Goal: Task Accomplishment & Management: Manage account settings

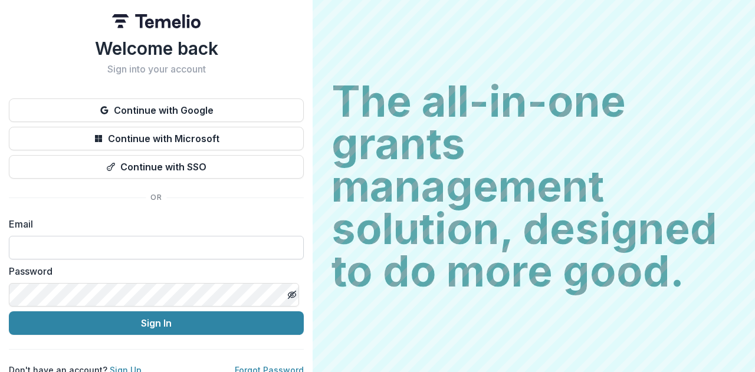
click at [147, 251] on input at bounding box center [156, 248] width 295 height 24
paste input "**********"
type input "**********"
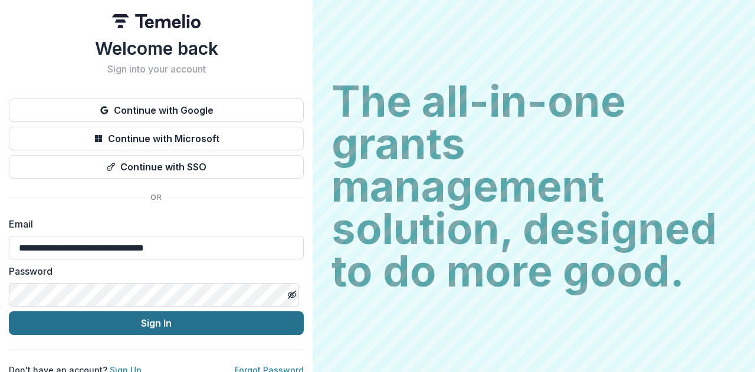
click at [211, 321] on button "Sign In" at bounding box center [156, 323] width 295 height 24
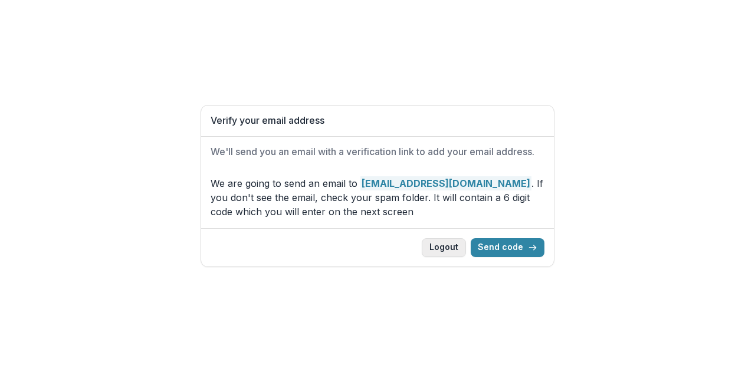
click at [445, 251] on button "Logout" at bounding box center [444, 247] width 44 height 19
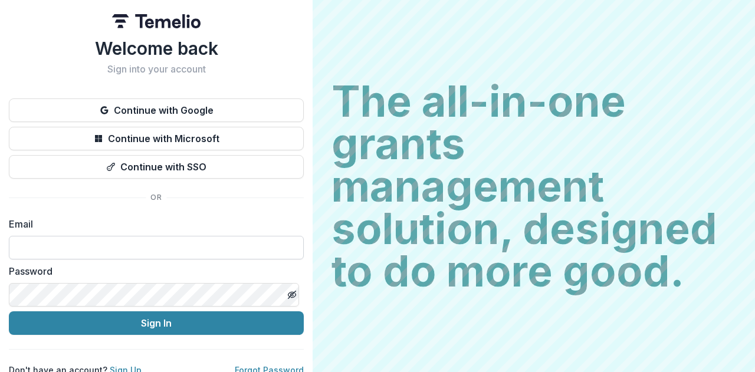
click at [205, 248] on input at bounding box center [156, 248] width 295 height 24
type input "**********"
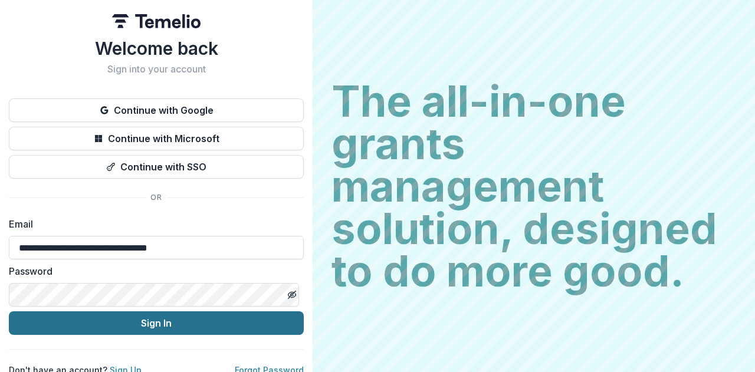
click at [142, 322] on button "Sign In" at bounding box center [156, 323] width 295 height 24
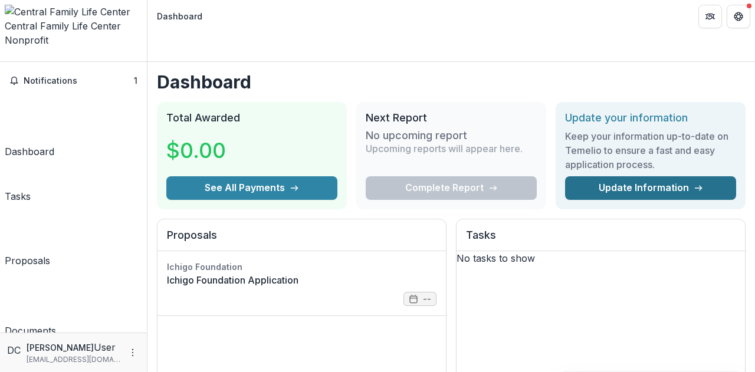
click at [623, 176] on link "Update Information" at bounding box center [650, 188] width 171 height 24
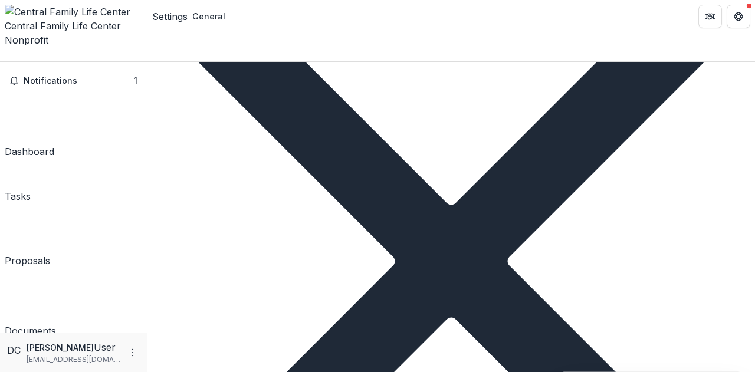
scroll to position [578, 0]
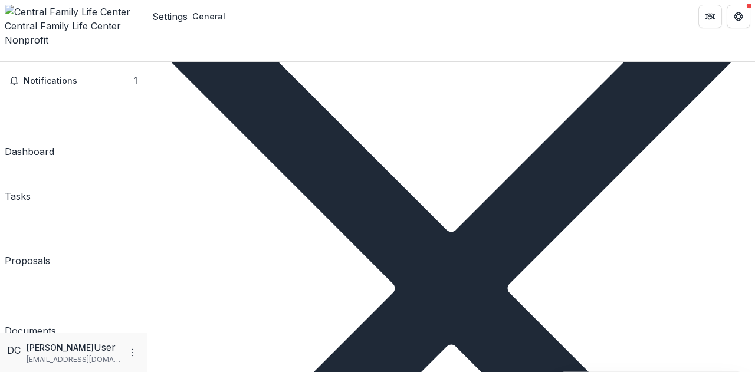
drag, startPoint x: 203, startPoint y: 178, endPoint x: 173, endPoint y: 176, distance: 30.1
type input "**********"
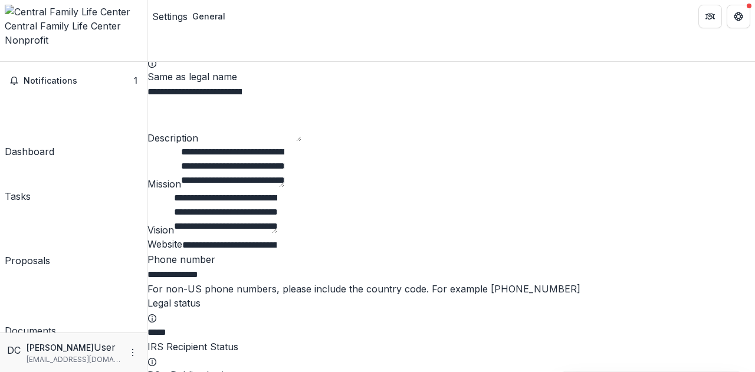
scroll to position [0, 0]
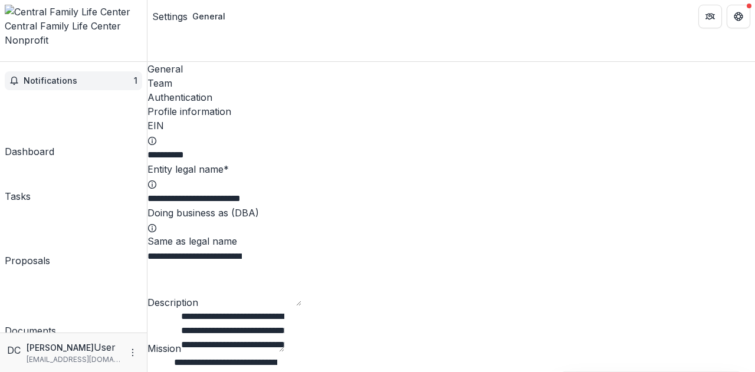
click at [78, 76] on span "Notifications" at bounding box center [79, 81] width 110 height 10
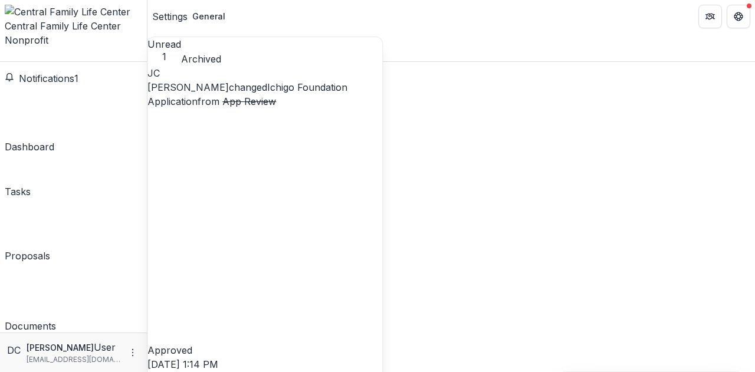
click at [247, 104] on link "Ichigo Foundation Application" at bounding box center [247, 94] width 200 height 26
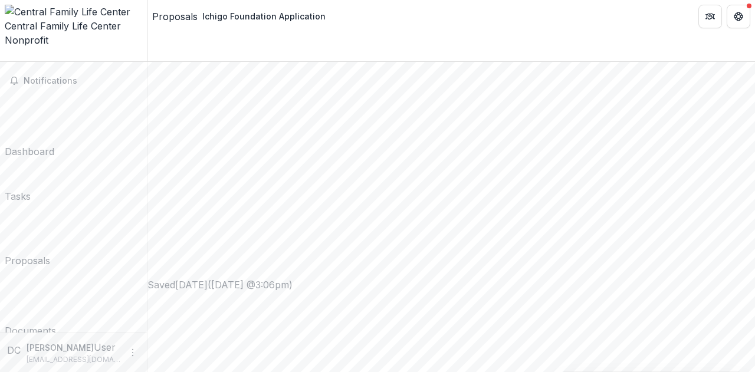
scroll to position [7, 0]
click at [742, 10] on button "Get Help" at bounding box center [739, 17] width 24 height 24
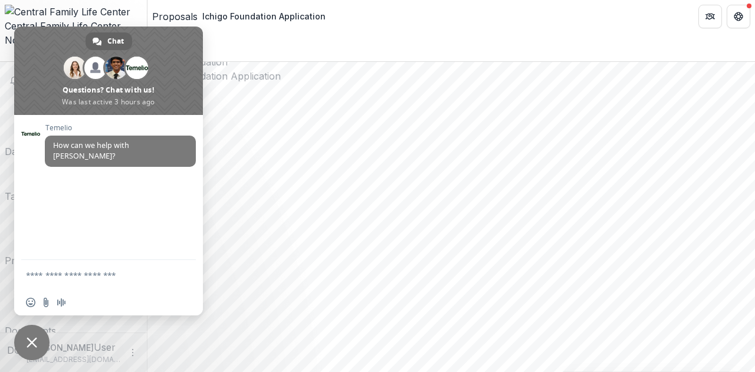
click at [30, 343] on span "Close chat" at bounding box center [32, 342] width 11 height 11
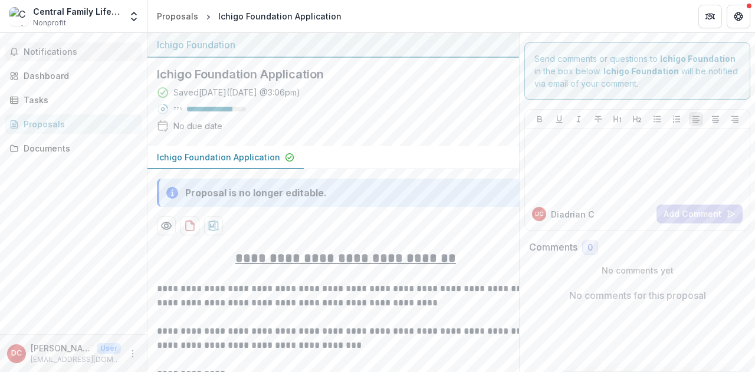
click at [88, 49] on span "Notifications" at bounding box center [81, 52] width 114 height 10
click at [732, 14] on button "Get Help" at bounding box center [739, 17] width 24 height 24
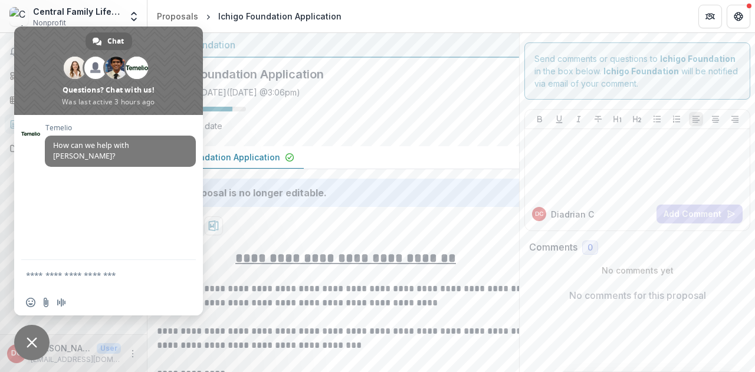
click at [44, 346] on span "Close chat" at bounding box center [31, 342] width 35 height 35
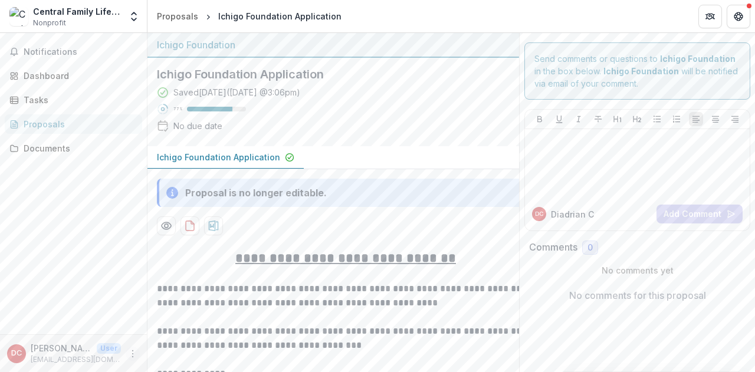
click at [131, 354] on icon "More" at bounding box center [132, 353] width 9 height 9
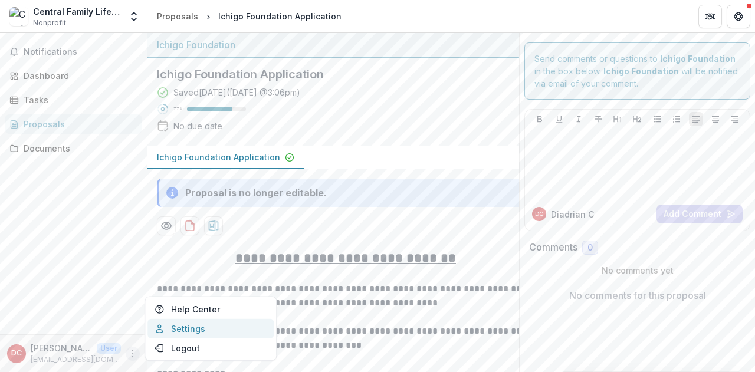
click at [183, 330] on link "Settings" at bounding box center [210, 328] width 126 height 19
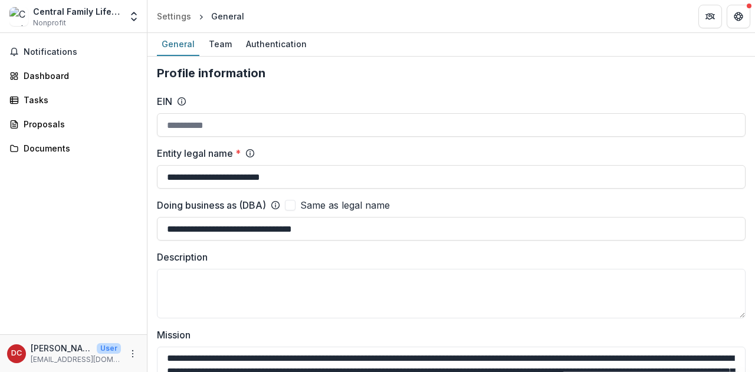
type input "**********"
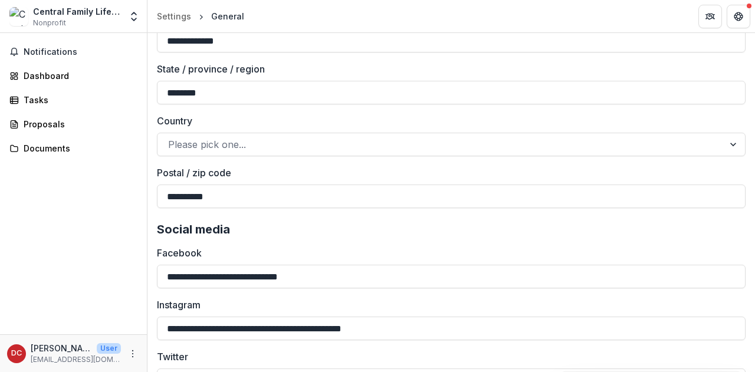
scroll to position [1639, 0]
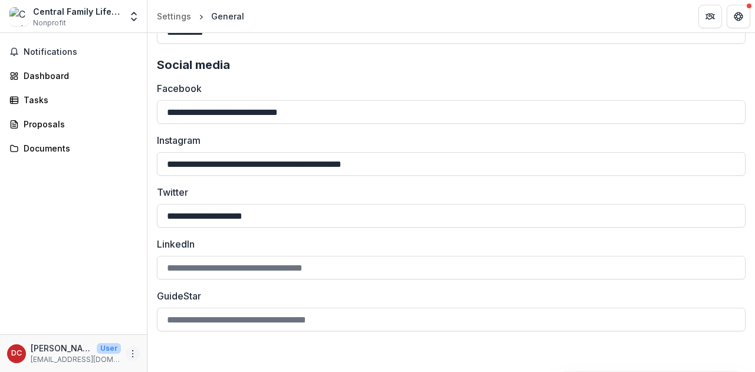
click at [131, 353] on icon "More" at bounding box center [132, 353] width 9 height 9
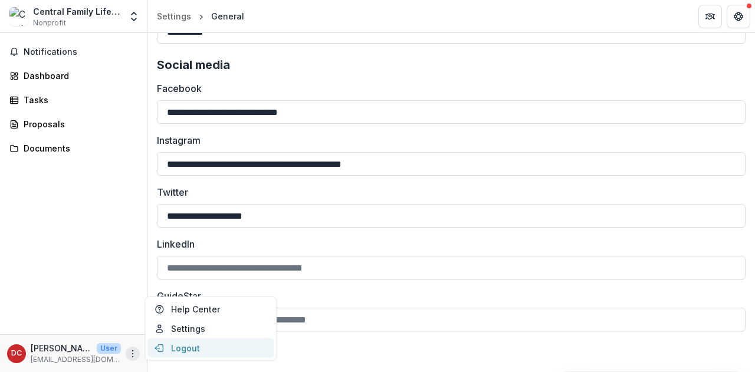
click at [170, 347] on button "Logout" at bounding box center [210, 348] width 126 height 19
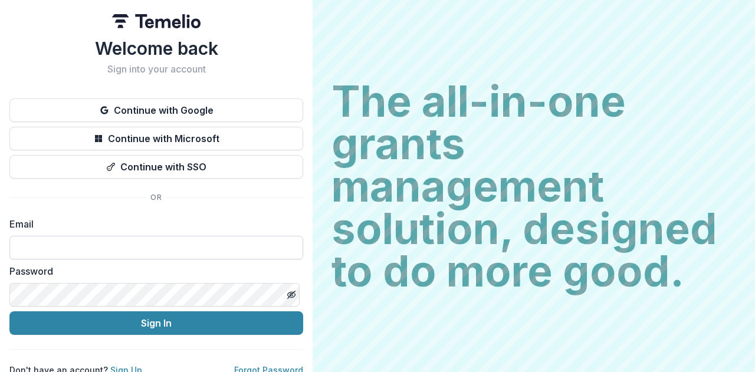
click at [145, 252] on input at bounding box center [156, 248] width 294 height 24
type input "**********"
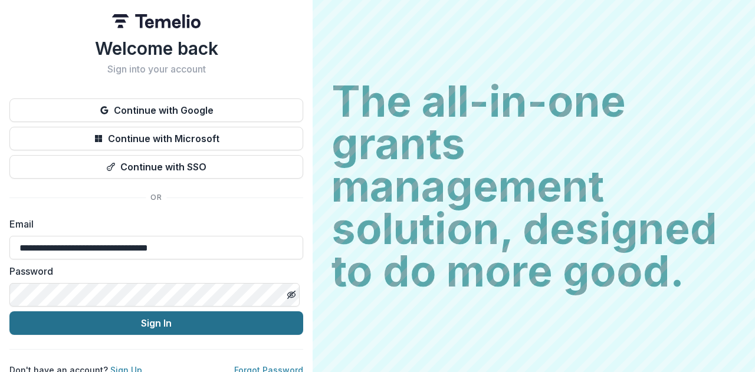
click at [156, 314] on button "Sign In" at bounding box center [156, 323] width 294 height 24
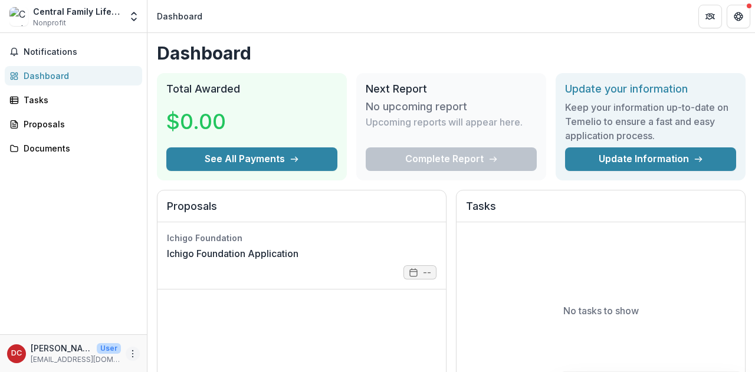
click at [133, 357] on circle "More" at bounding box center [133, 356] width 1 height 1
click at [168, 351] on button "Logout" at bounding box center [210, 348] width 126 height 19
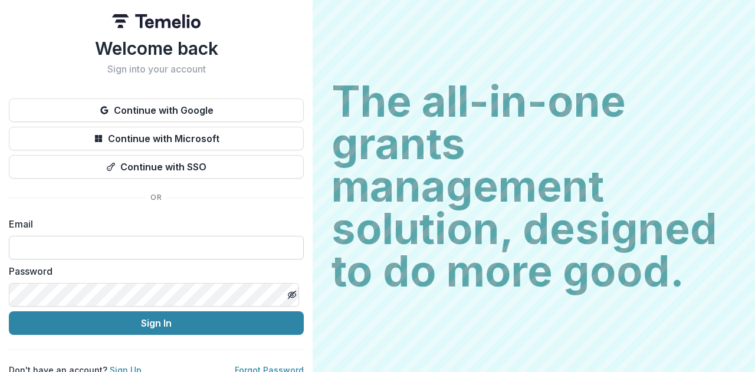
click at [142, 241] on input at bounding box center [156, 248] width 295 height 24
type input "**********"
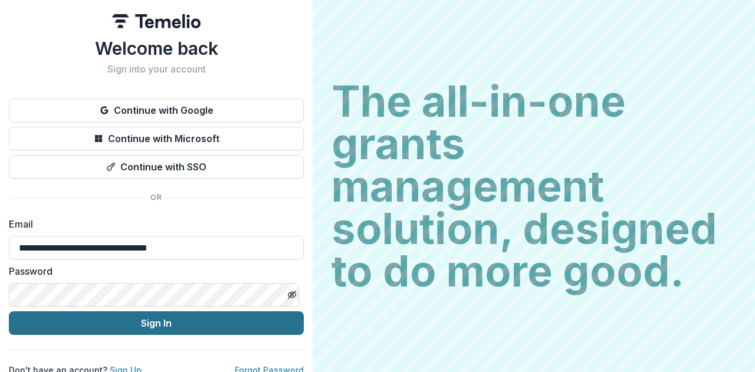
click at [171, 318] on button "Sign In" at bounding box center [156, 323] width 295 height 24
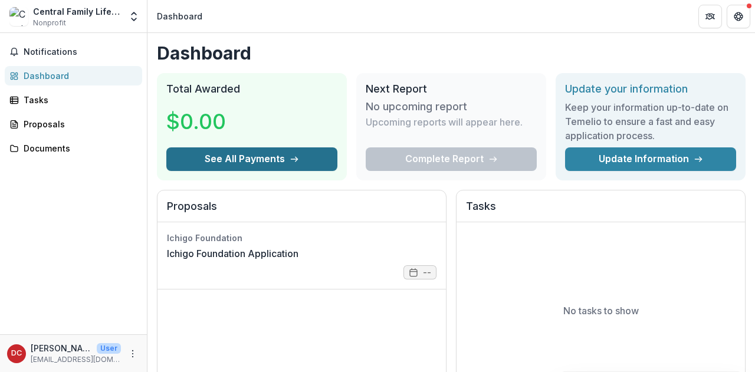
click at [227, 160] on button "See All Payments" at bounding box center [251, 159] width 171 height 24
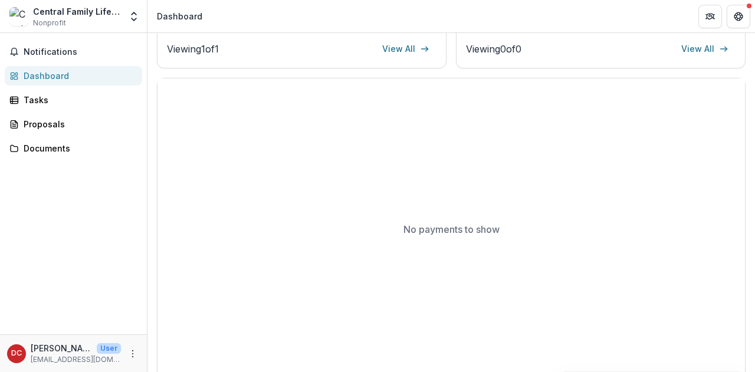
scroll to position [376, 0]
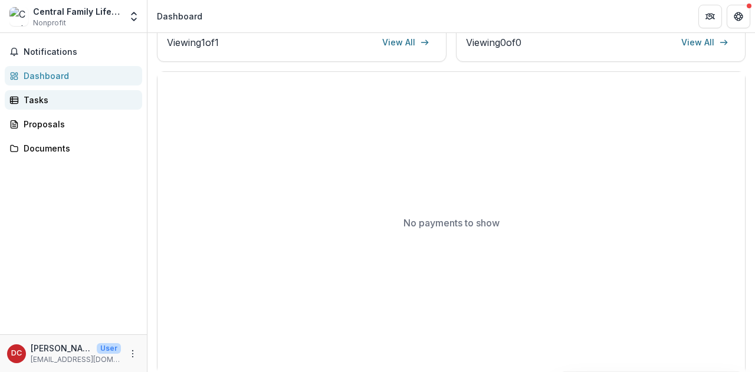
click at [47, 100] on div "Tasks" at bounding box center [78, 100] width 109 height 12
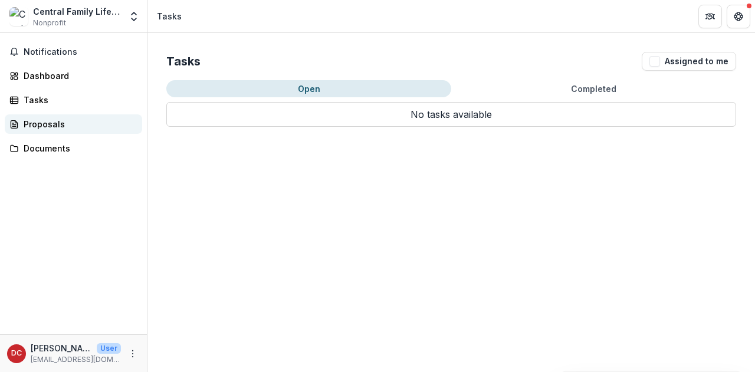
click at [47, 119] on div "Proposals" at bounding box center [78, 124] width 109 height 12
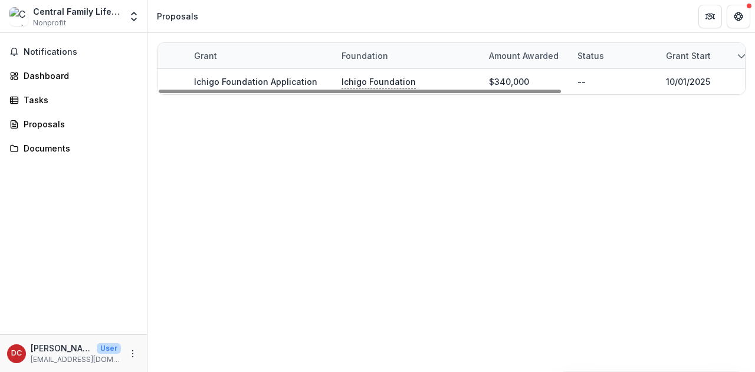
click at [739, 57] on icon "sorted descending" at bounding box center [741, 55] width 9 height 9
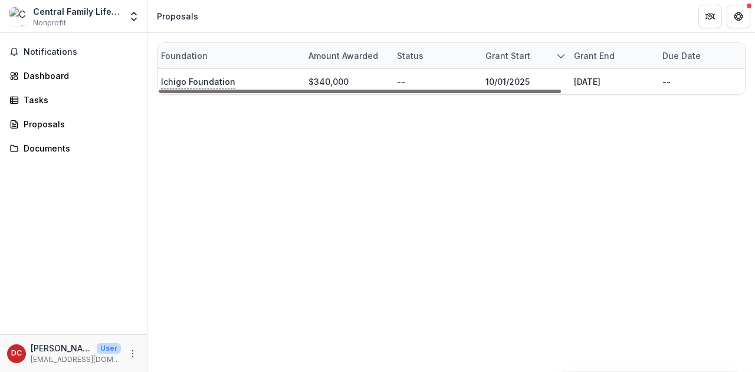
scroll to position [0, 267]
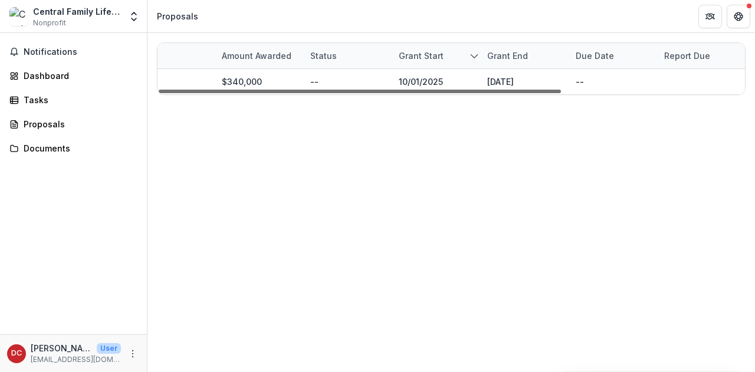
drag, startPoint x: 534, startPoint y: 91, endPoint x: 749, endPoint y: 108, distance: 216.0
click at [561, 93] on div at bounding box center [360, 92] width 402 height 4
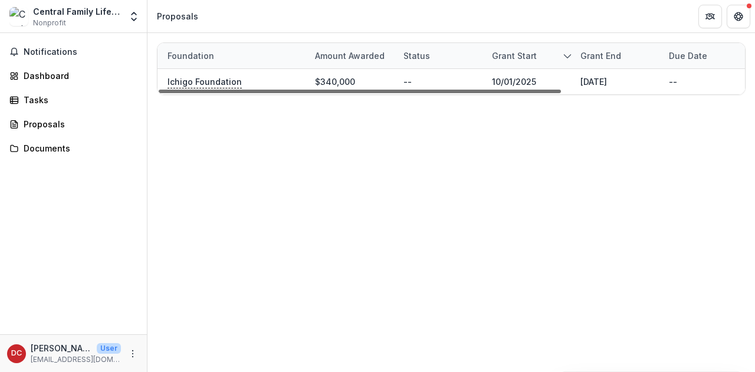
scroll to position [0, 164]
drag, startPoint x: 470, startPoint y: 91, endPoint x: 399, endPoint y: 97, distance: 71.1
click at [399, 93] on div at bounding box center [360, 92] width 402 height 4
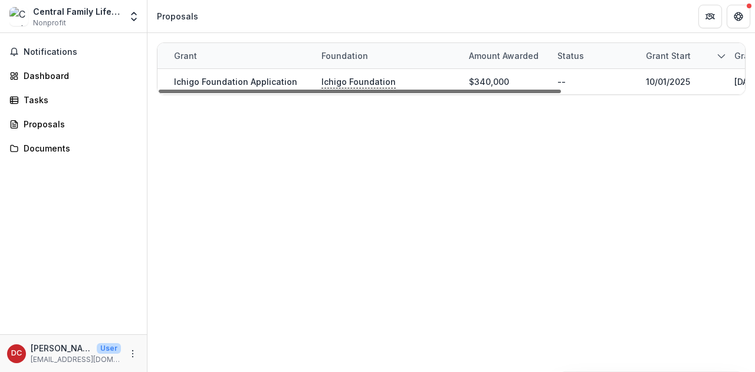
scroll to position [0, 0]
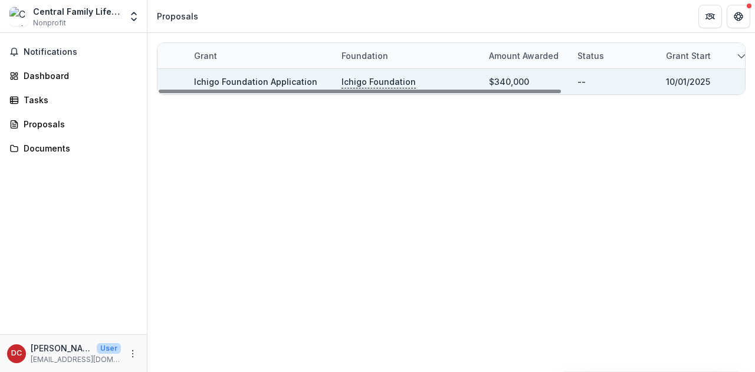
drag, startPoint x: 367, startPoint y: 89, endPoint x: 257, endPoint y: 80, distance: 110.1
click at [242, 90] on div at bounding box center [360, 92] width 402 height 4
click at [515, 81] on div "$340,000" at bounding box center [509, 82] width 40 height 12
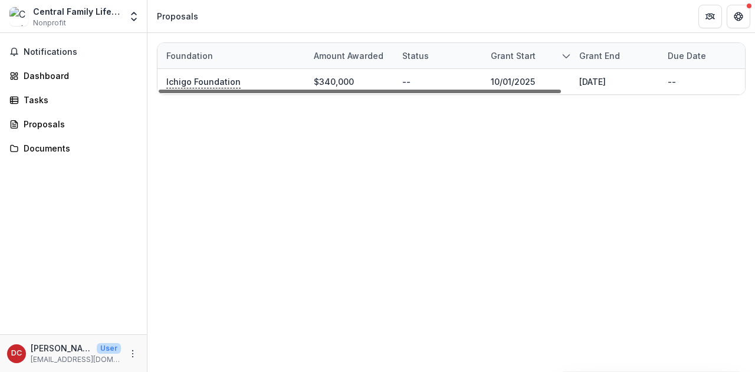
scroll to position [0, 179]
drag, startPoint x: 513, startPoint y: 91, endPoint x: 636, endPoint y: 101, distance: 123.1
click at [561, 93] on div at bounding box center [360, 92] width 402 height 4
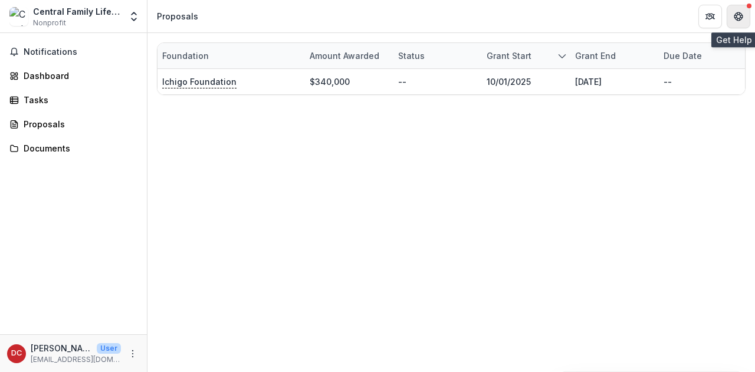
click at [747, 15] on button "Get Help" at bounding box center [739, 17] width 24 height 24
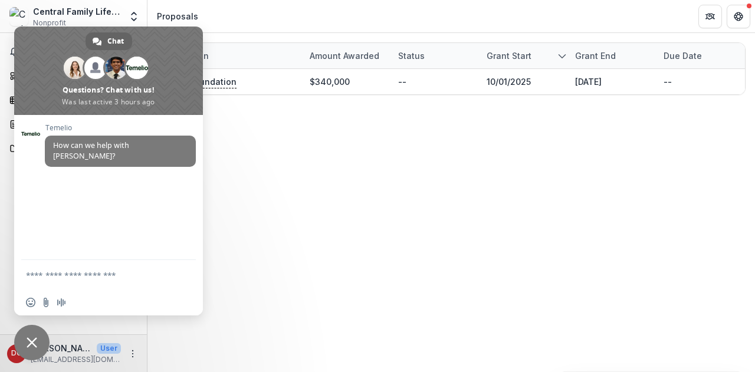
click at [27, 345] on span "Close chat" at bounding box center [32, 342] width 11 height 11
